Goal: Task Accomplishment & Management: Use online tool/utility

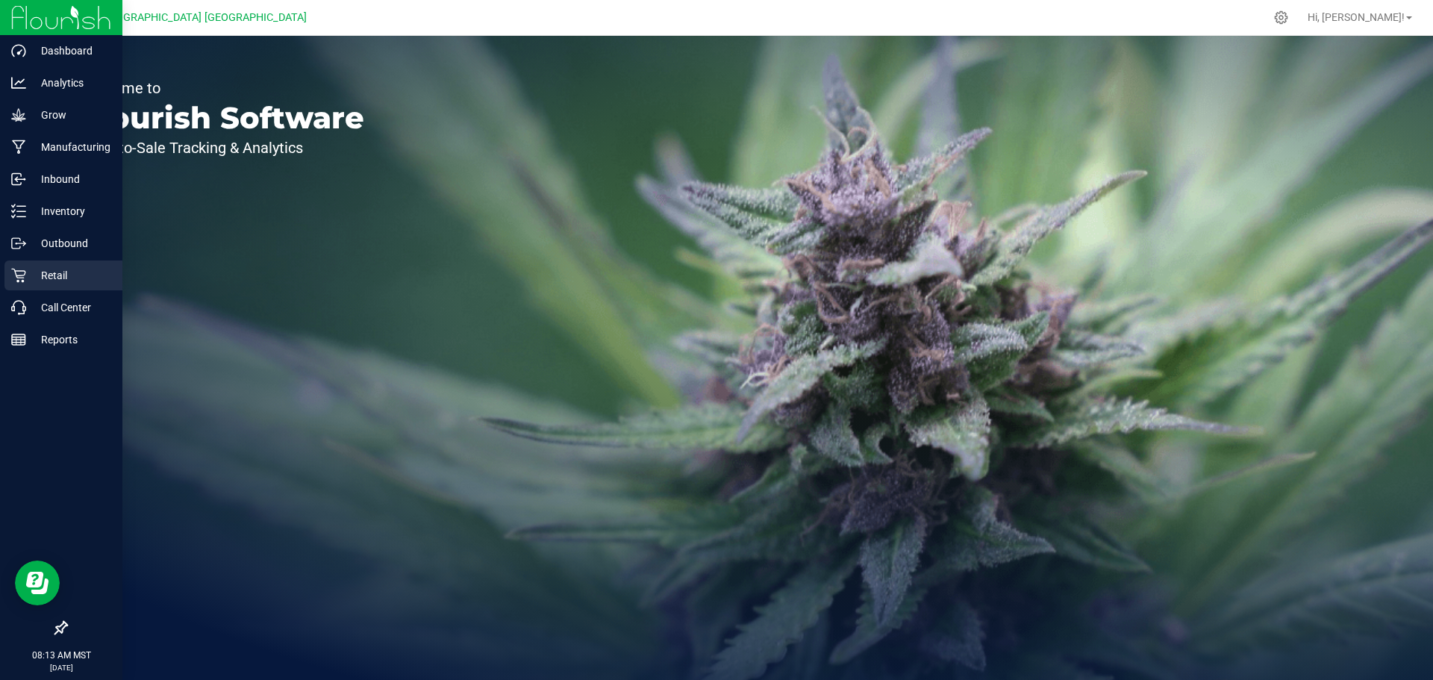
click at [25, 278] on icon at bounding box center [18, 275] width 15 height 15
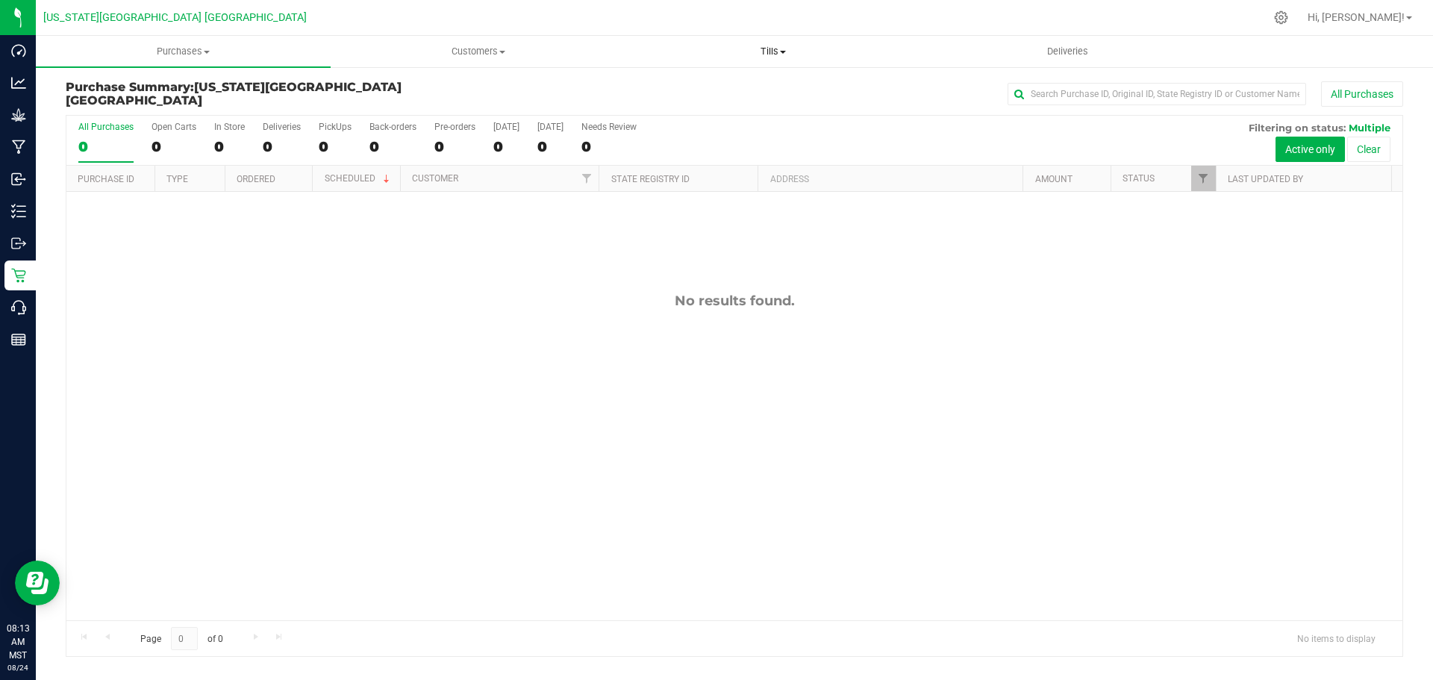
click at [803, 54] on span "Tills" at bounding box center [772, 51] width 293 height 13
click at [724, 90] on span "Manage tills" at bounding box center [675, 90] width 101 height 13
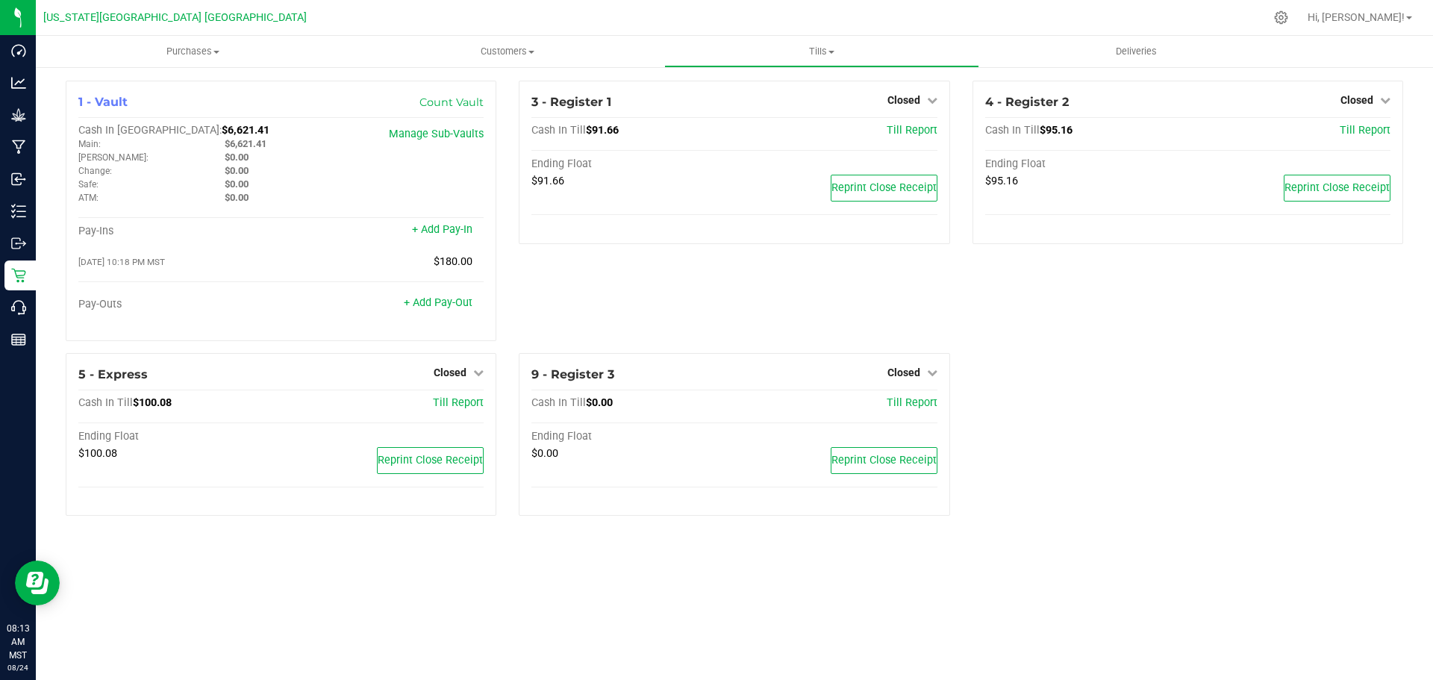
click at [927, 101] on icon at bounding box center [932, 100] width 10 height 10
click at [899, 132] on link "Open Till" at bounding box center [903, 131] width 40 height 12
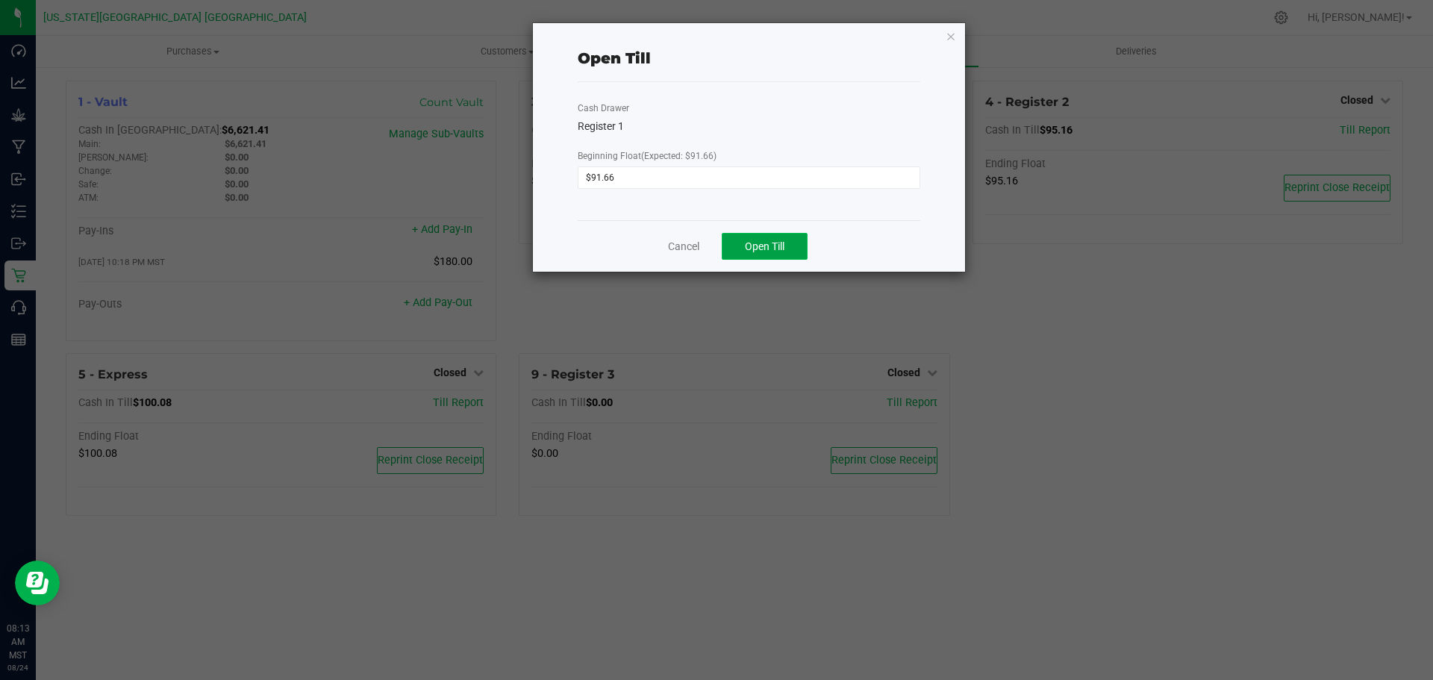
click at [800, 237] on button "Open Till" at bounding box center [764, 246] width 86 height 27
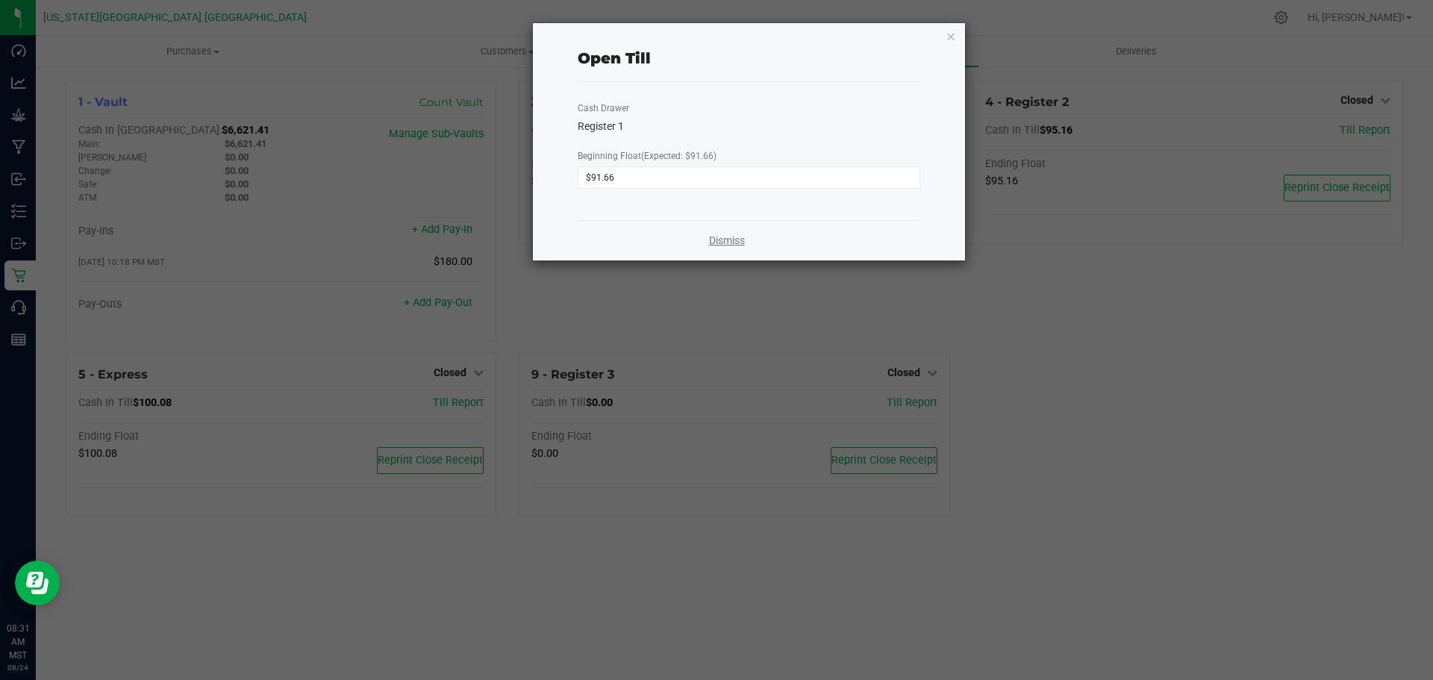
click at [744, 236] on link "Dismiss" at bounding box center [727, 241] width 36 height 16
